Goal: Information Seeking & Learning: Learn about a topic

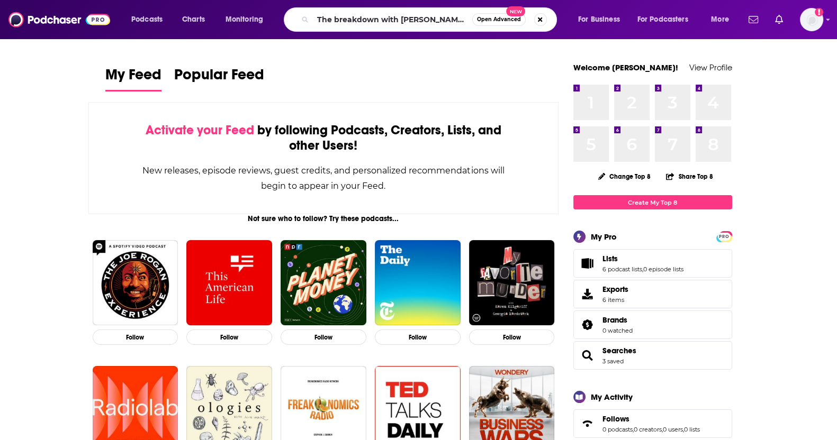
type input "The breakdown with [PERSON_NAME] podcast"
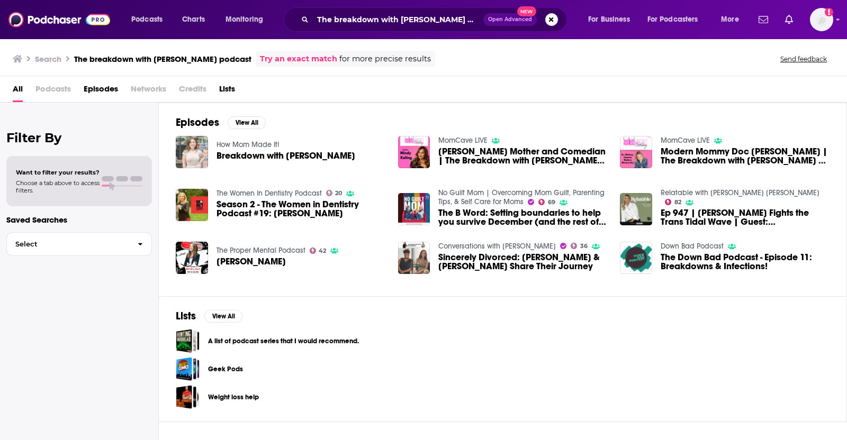
click at [199, 150] on img "Breakdown with Bethany" at bounding box center [192, 152] width 32 height 32
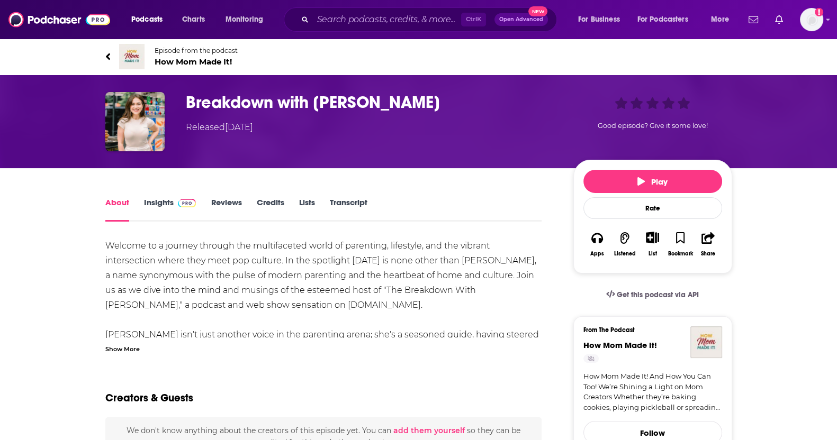
click at [158, 208] on link "Insights" at bounding box center [170, 209] width 52 height 24
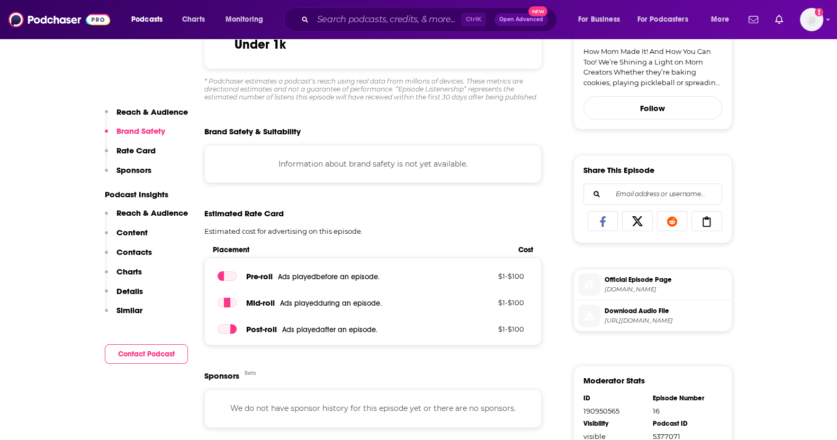
scroll to position [331, 0]
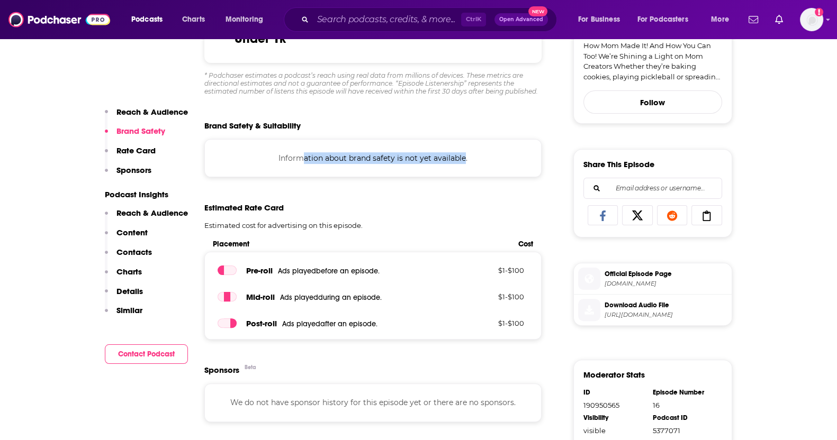
drag, startPoint x: 304, startPoint y: 163, endPoint x: 465, endPoint y: 152, distance: 160.8
click at [465, 152] on div "Information about brand safety is not yet available." at bounding box center [373, 158] width 338 height 38
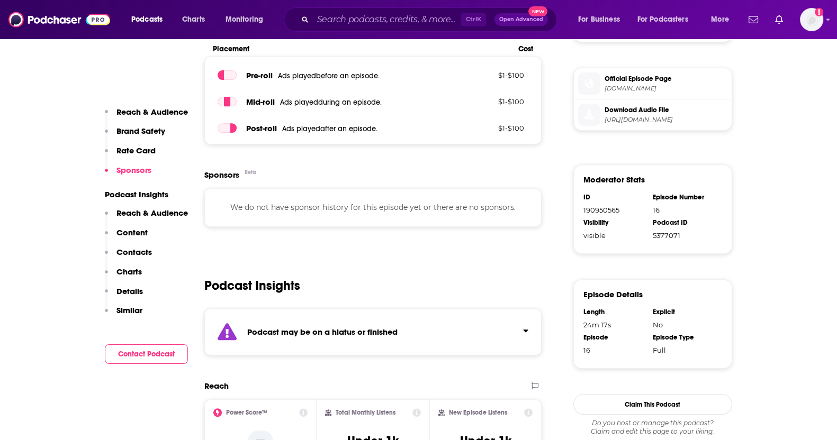
scroll to position [662, 0]
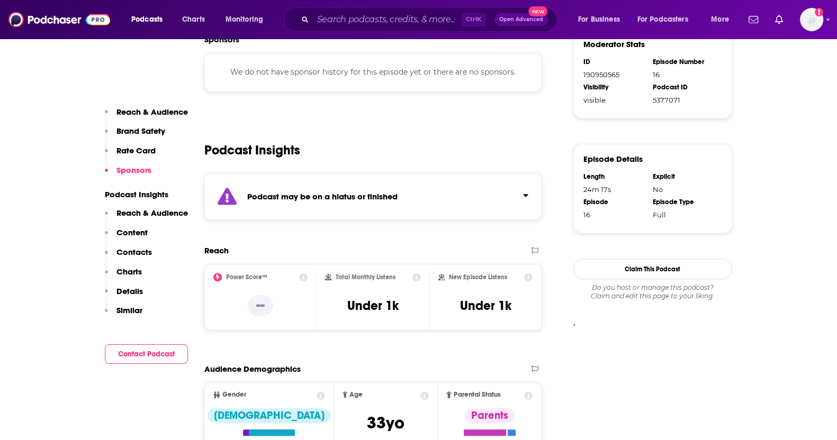
click at [299, 192] on strong "Podcast may be on a hiatus or finished" at bounding box center [322, 197] width 150 height 10
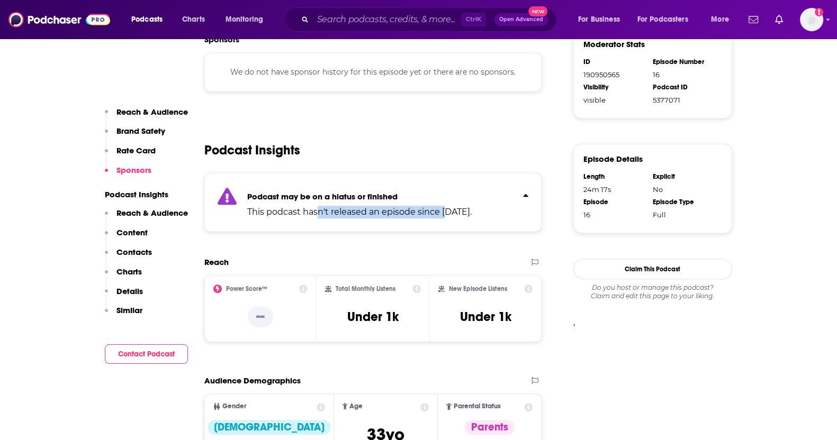
drag, startPoint x: 319, startPoint y: 208, endPoint x: 449, endPoint y: 211, distance: 130.8
click at [449, 211] on p "This podcast hasn't released an episode since Nov 3rd, 2023." at bounding box center [359, 212] width 224 height 13
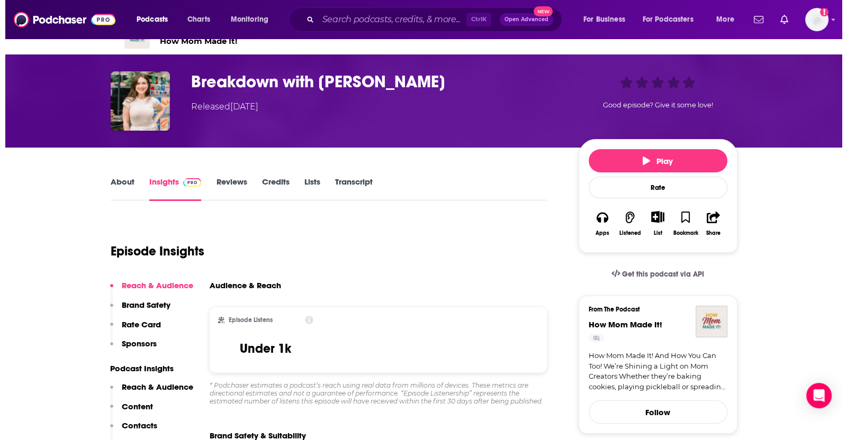
scroll to position [0, 0]
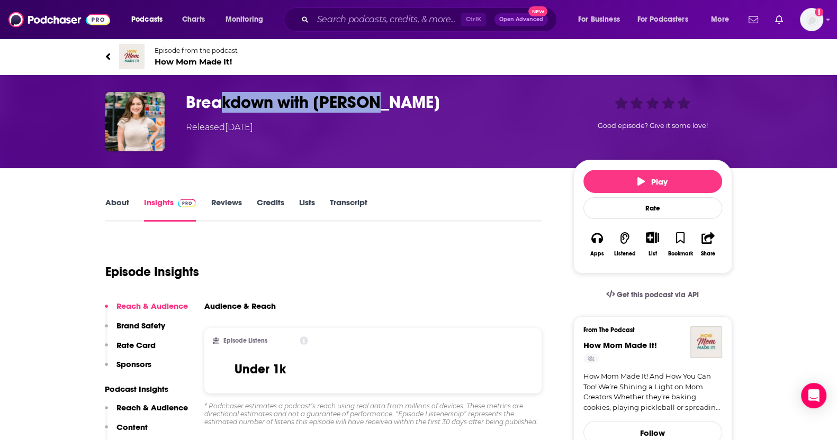
drag, startPoint x: 223, startPoint y: 95, endPoint x: 437, endPoint y: 93, distance: 213.9
click at [427, 96] on h3 "Breakdown with [PERSON_NAME]" at bounding box center [371, 102] width 371 height 21
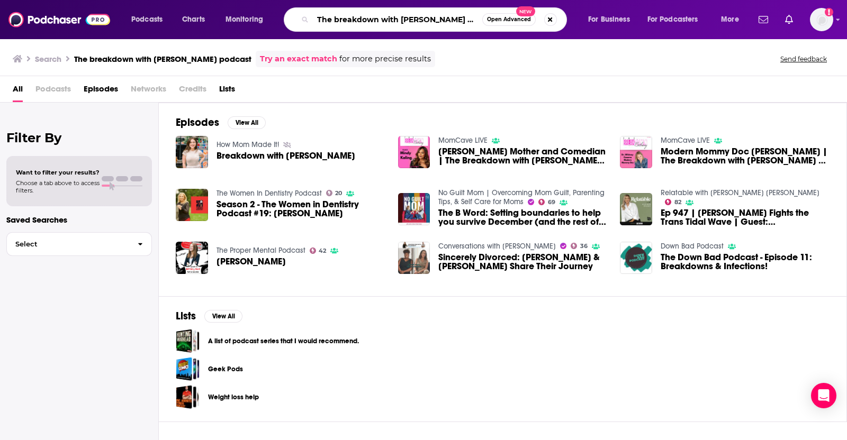
click at [363, 26] on input "The breakdown with [PERSON_NAME] podcast" at bounding box center [397, 19] width 169 height 17
click at [418, 30] on div "The breakdown with bethany podcast Open Advanced New" at bounding box center [425, 19] width 283 height 24
click at [450, 30] on div "The breakdown with bethany podcast Open Advanced New" at bounding box center [425, 19] width 283 height 24
click at [462, 21] on input "The breakdown with [PERSON_NAME] podcast" at bounding box center [397, 19] width 169 height 17
click at [397, 11] on div "The breakdown with bethany podcast Open Advanced New" at bounding box center [425, 19] width 283 height 24
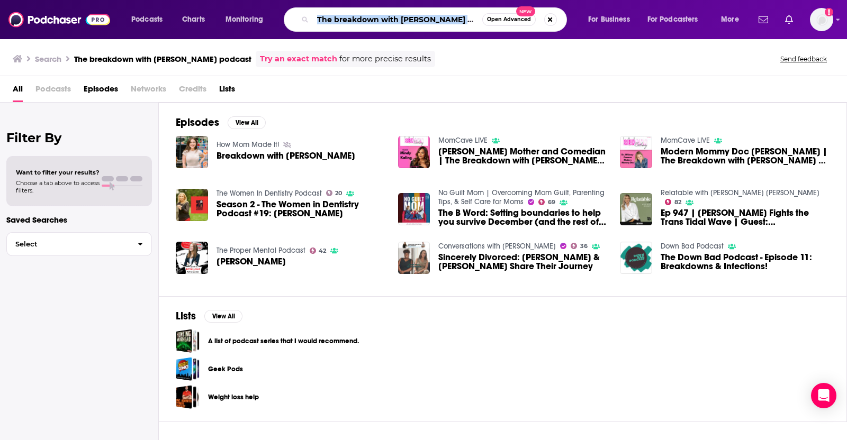
click at [397, 11] on div "The breakdown with bethany podcast Open Advanced New" at bounding box center [425, 19] width 283 height 24
click at [394, 15] on input "The breakdown with [PERSON_NAME] podcast" at bounding box center [397, 19] width 169 height 17
paste input "The Breakdown with [PERSON_NAME]"
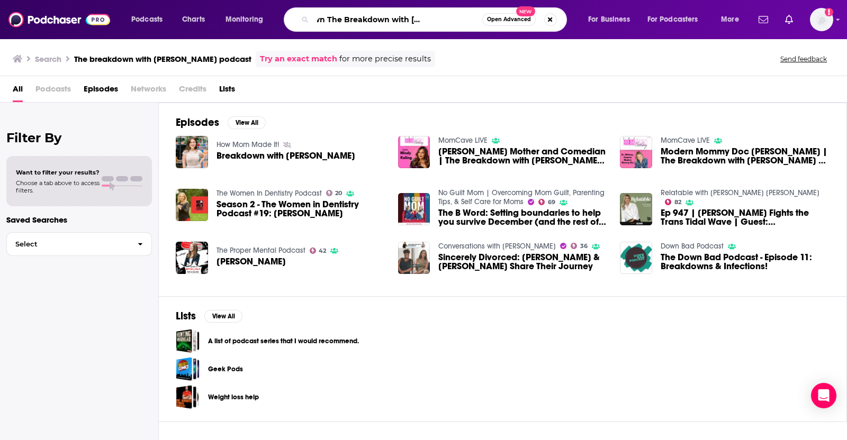
paste input "Breakdown with Bethany Podcast"
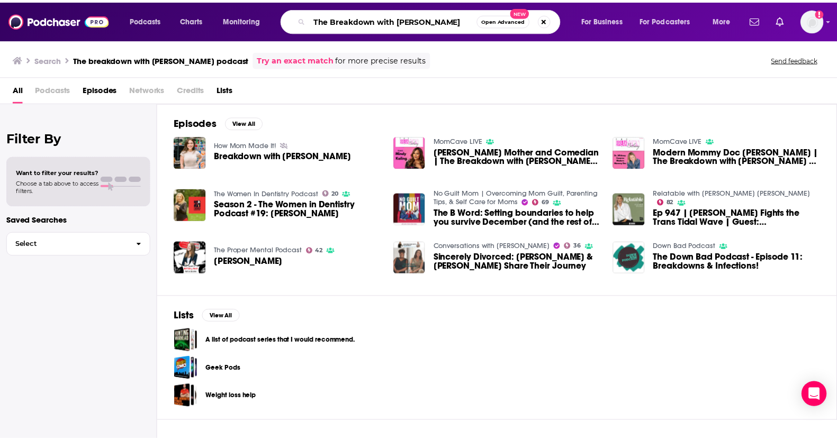
scroll to position [0, 0]
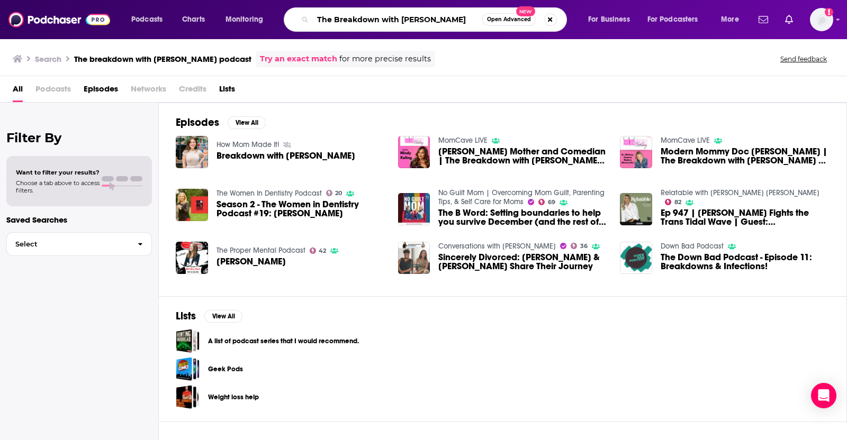
type input "The Breakdown with [PERSON_NAME]"
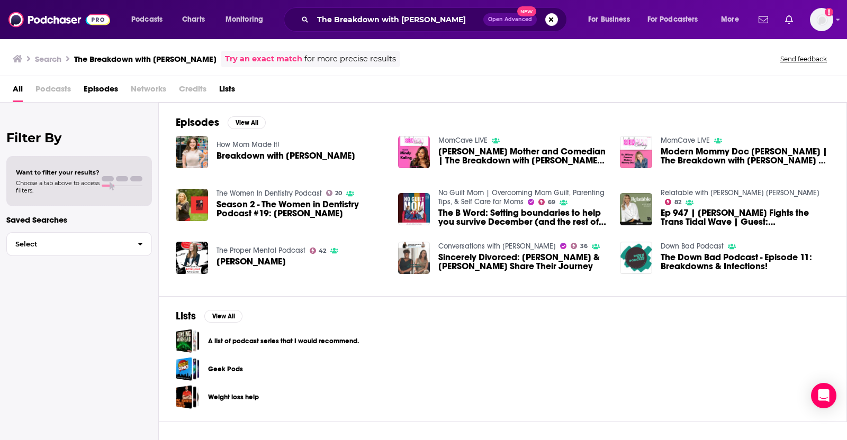
click at [269, 156] on span "Breakdown with [PERSON_NAME]" at bounding box center [286, 155] width 139 height 9
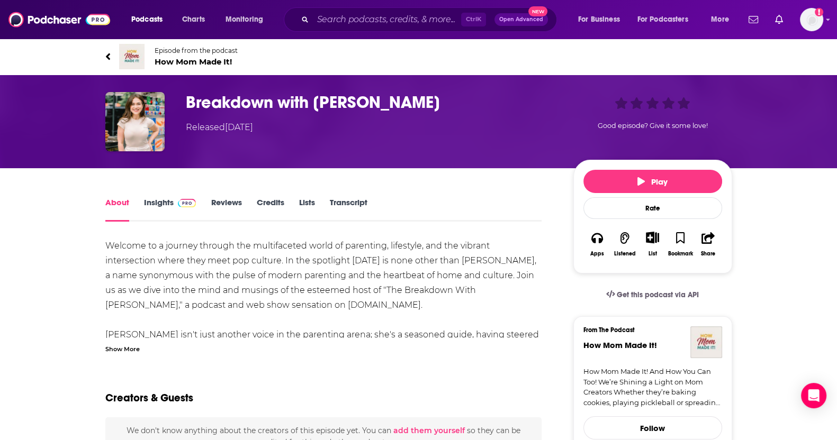
click at [209, 102] on h1 "Breakdown with [PERSON_NAME]" at bounding box center [371, 102] width 371 height 21
click at [103, 127] on div "Breakdown with Bethany Released Friday, 3rd November 2023 Good episode? Give it…" at bounding box center [418, 121] width 643 height 59
click at [815, 14] on icon "Add a profile image" at bounding box center [819, 12] width 8 height 8
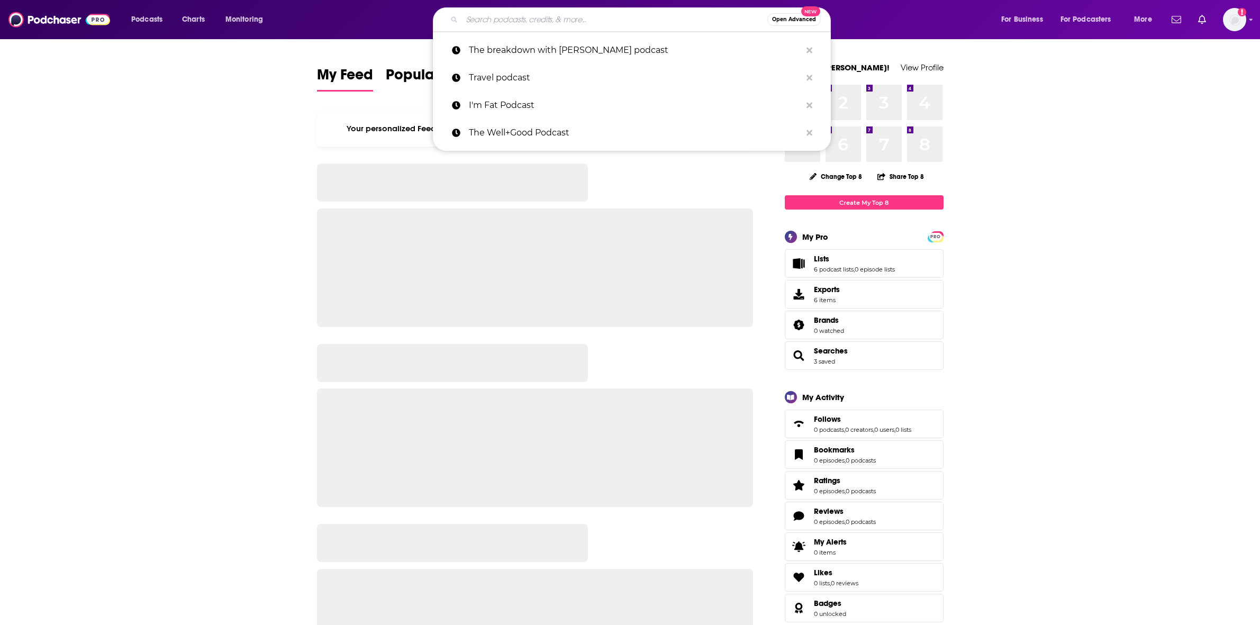
click at [517, 22] on input "Search podcasts, credits, & more..." at bounding box center [614, 19] width 305 height 17
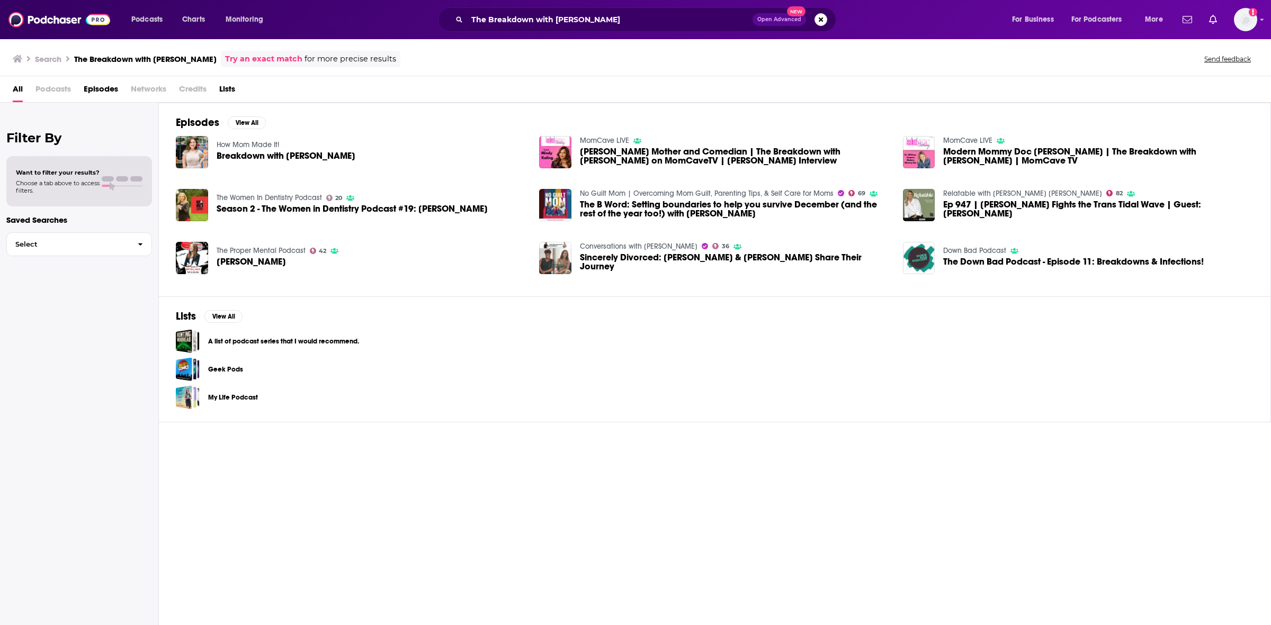
click at [48, 89] on span "Podcasts" at bounding box center [52, 91] width 35 height 22
click at [46, 94] on span "Podcasts" at bounding box center [52, 91] width 35 height 22
click at [600, 14] on input "The Breakdown with [PERSON_NAME]" at bounding box center [609, 19] width 285 height 17
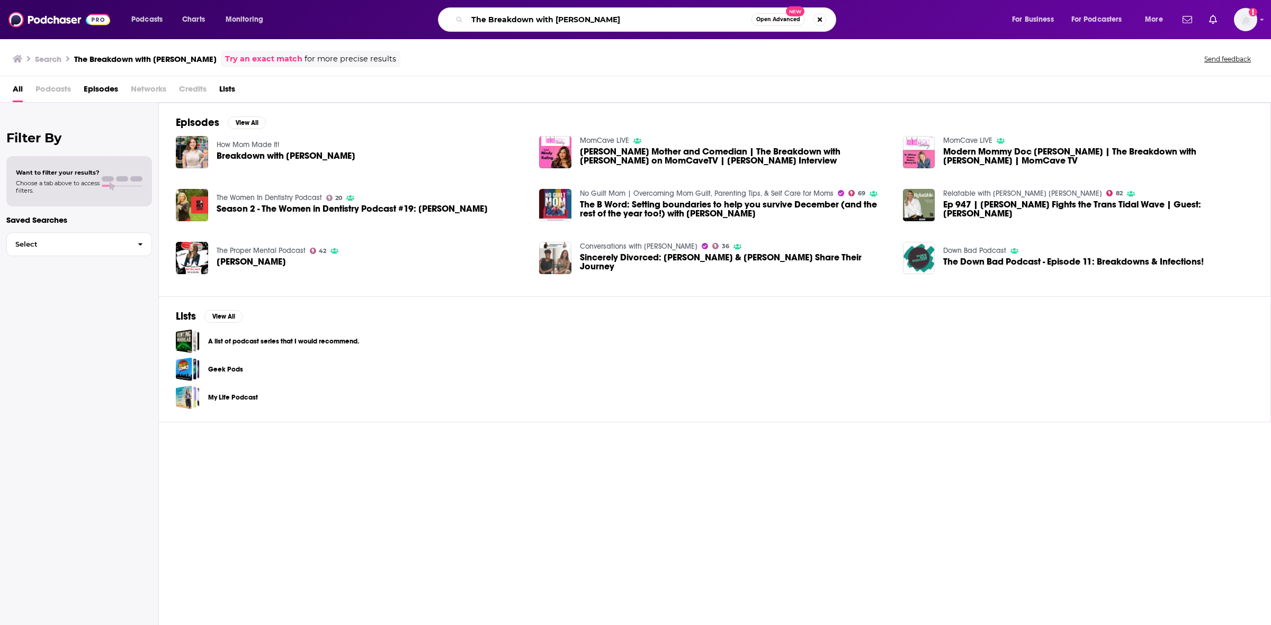
click at [600, 14] on input "The Breakdown with [PERSON_NAME]" at bounding box center [609, 19] width 284 height 17
type input "The Breakdown with [PERSON_NAME]"
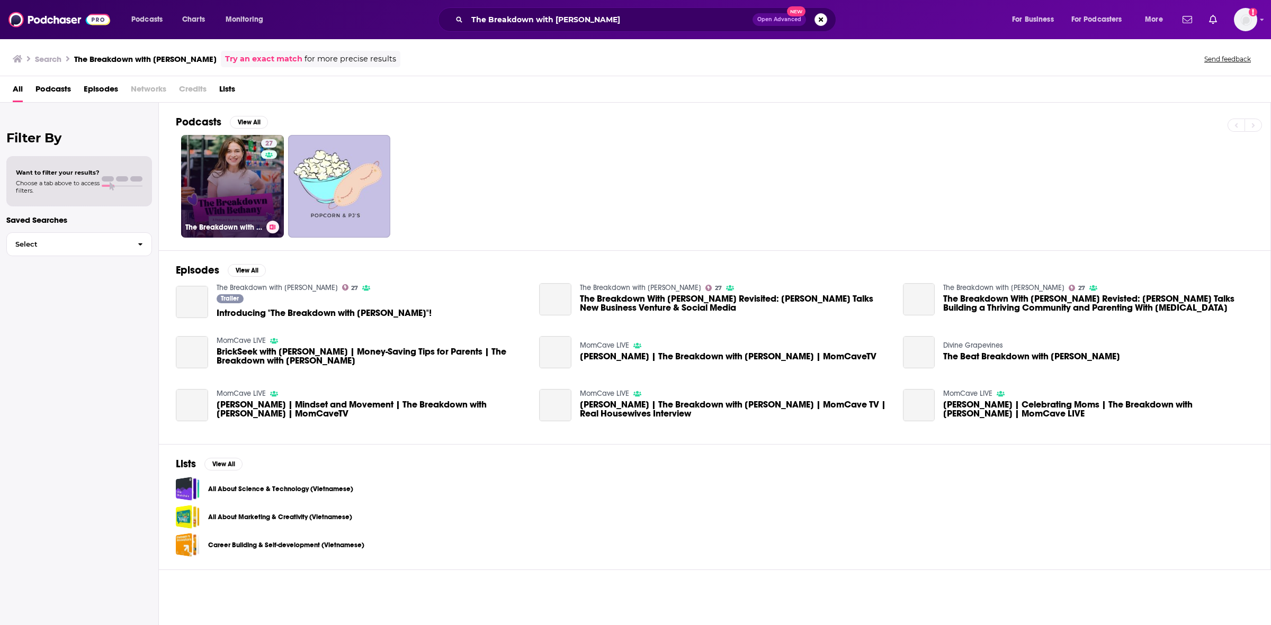
click at [219, 196] on link "27 The Breakdown with [PERSON_NAME]" at bounding box center [232, 186] width 103 height 103
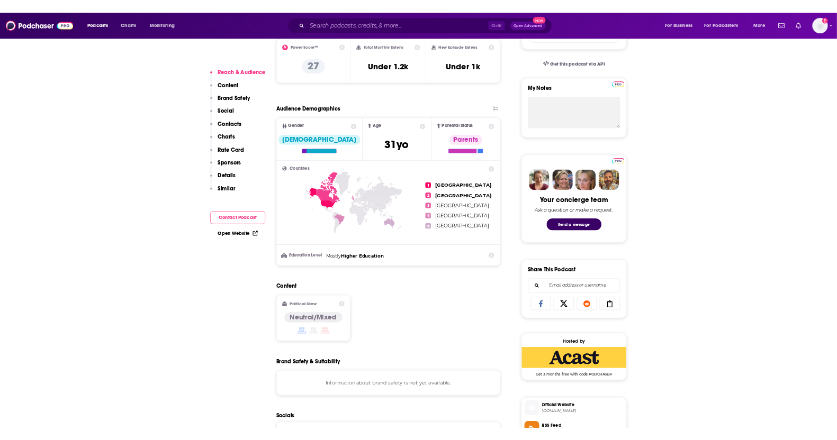
scroll to position [199, 0]
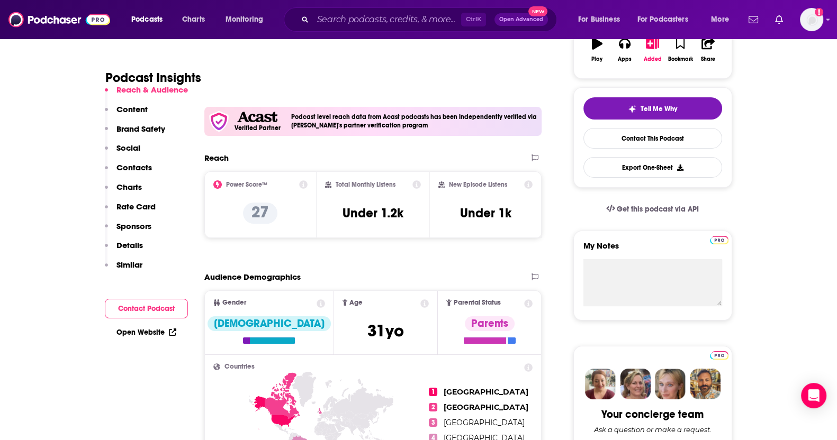
drag, startPoint x: 340, startPoint y: 252, endPoint x: 275, endPoint y: 214, distance: 75.2
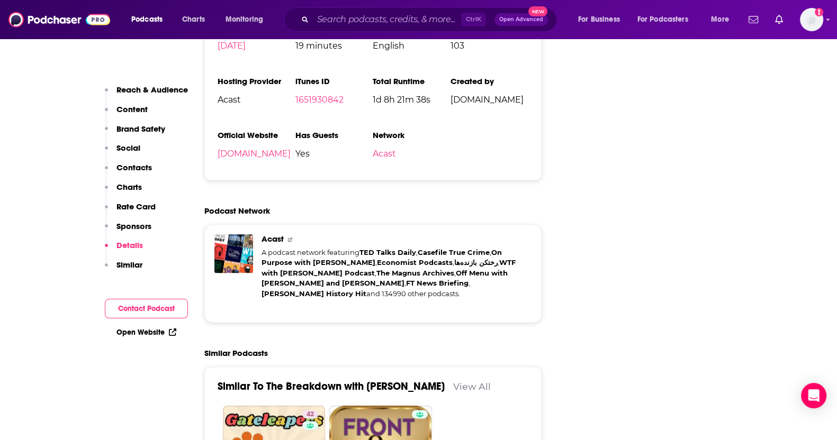
scroll to position [1720, 0]
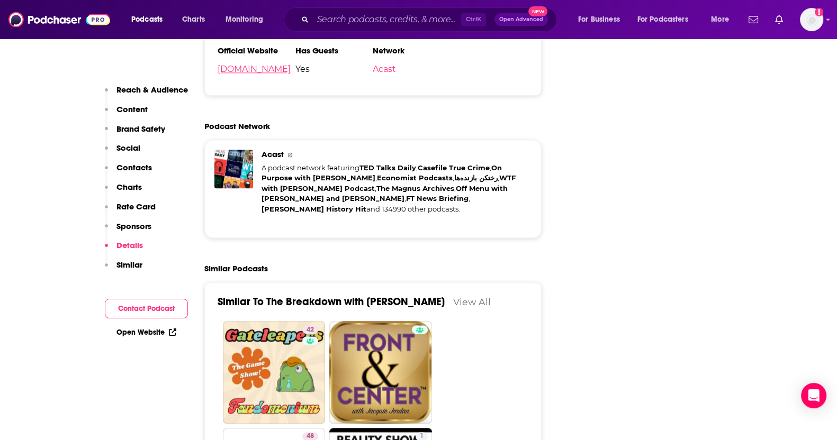
click at [246, 70] on link "[DOMAIN_NAME]" at bounding box center [254, 69] width 73 height 10
